Goal: Obtain resource: Download file/media

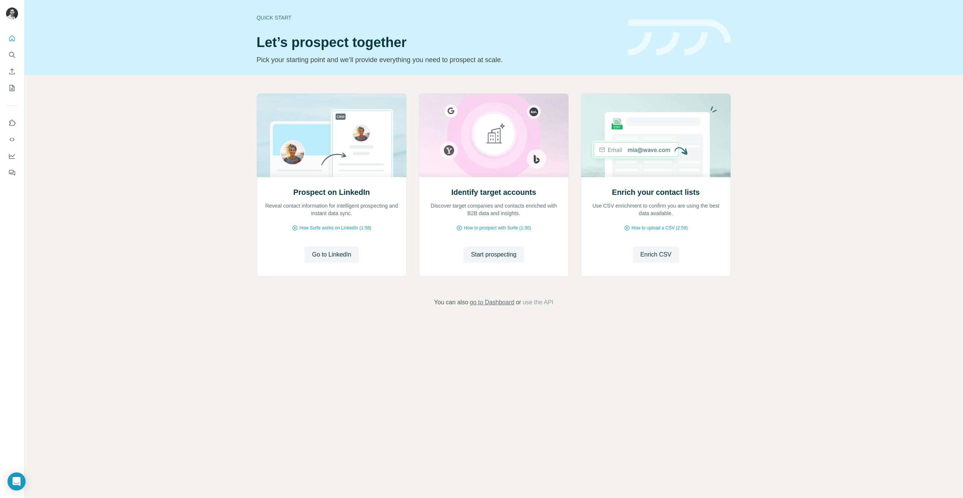
click at [497, 304] on span "go to Dashboard" at bounding box center [492, 302] width 44 height 9
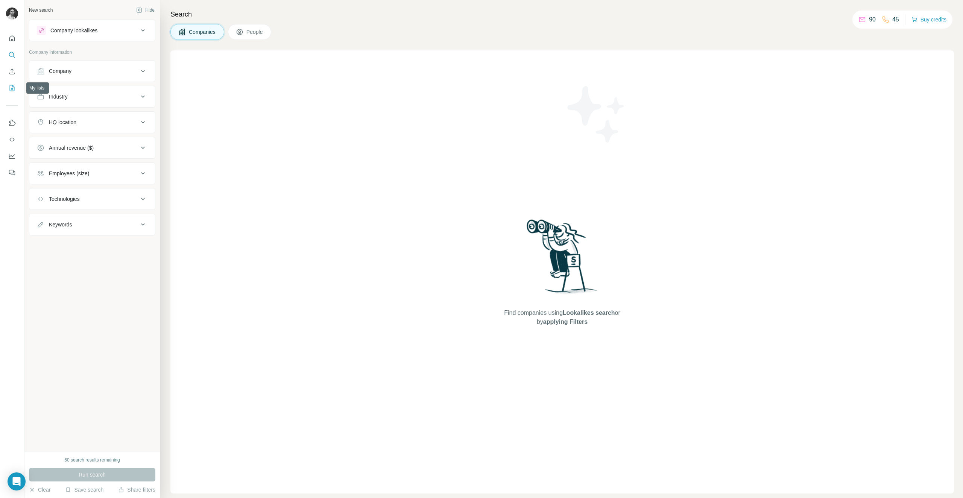
click at [15, 84] on button "My lists" at bounding box center [12, 88] width 12 height 14
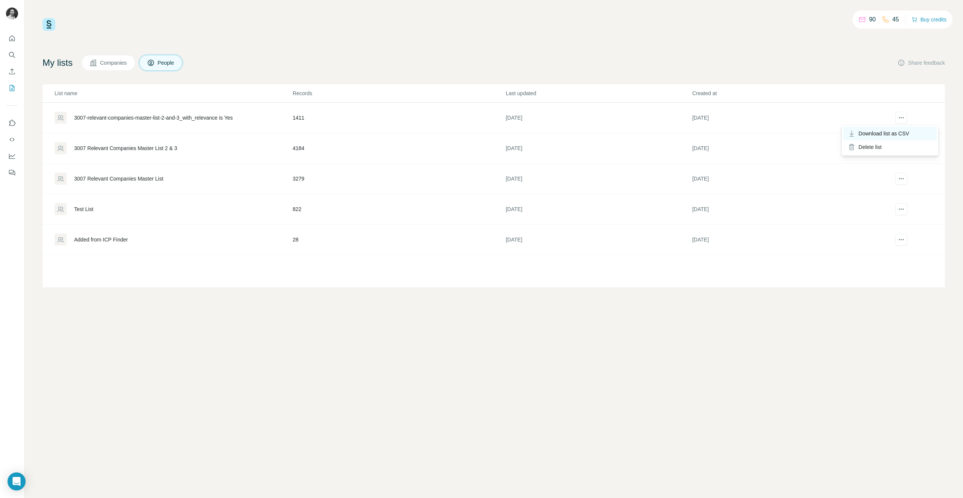
click at [896, 133] on span "Download list as CSV" at bounding box center [884, 134] width 51 height 8
